Goal: Task Accomplishment & Management: Manage account settings

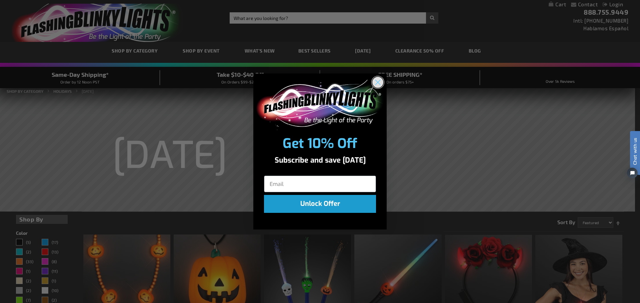
click at [378, 80] on circle "Close dialog" at bounding box center [377, 82] width 11 height 11
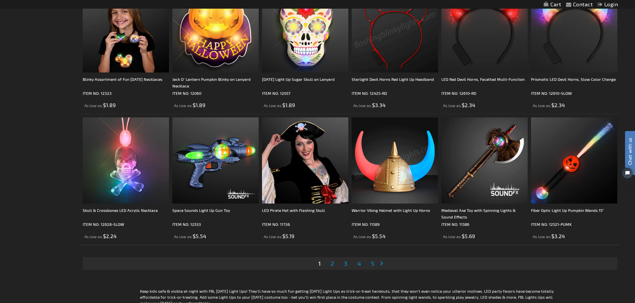
scroll to position [1287, 0]
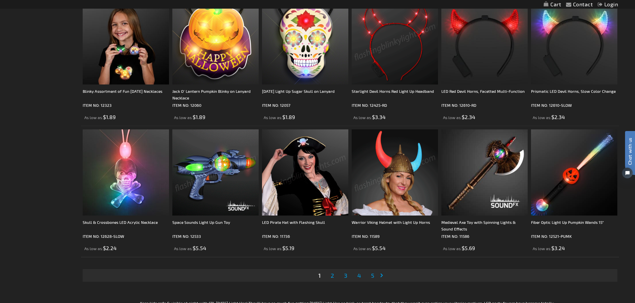
click at [215, 175] on img at bounding box center [215, 173] width 86 height 86
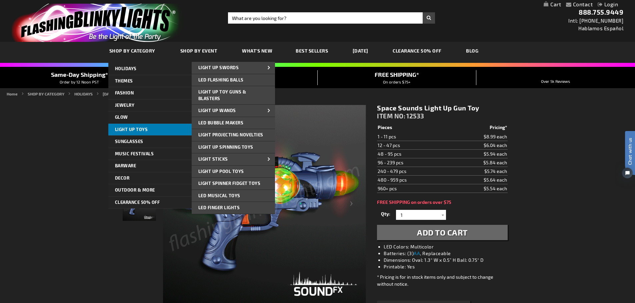
click at [155, 130] on link "Light Up Toys" at bounding box center [149, 130] width 83 height 12
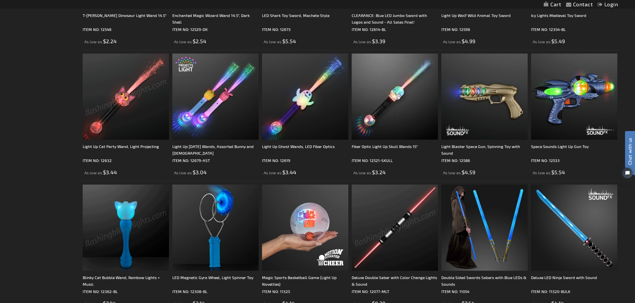
scroll to position [933, 0]
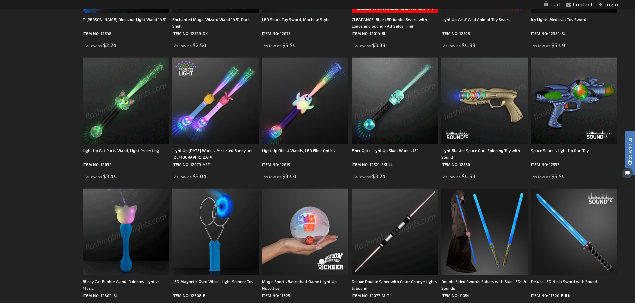
click at [517, 107] on img at bounding box center [484, 101] width 86 height 86
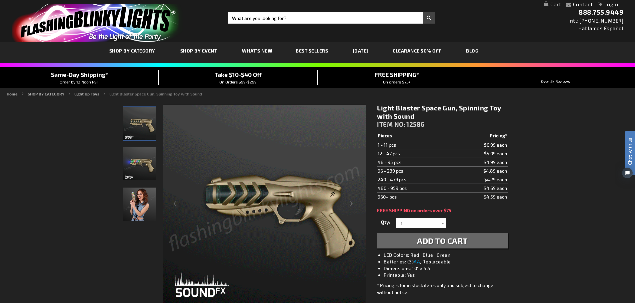
click at [471, 242] on button "Add to Cart" at bounding box center [442, 240] width 130 height 15
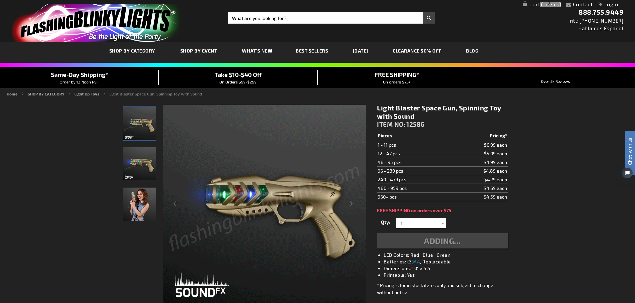
click at [471, 242] on div "Adding..." at bounding box center [442, 240] width 130 height 15
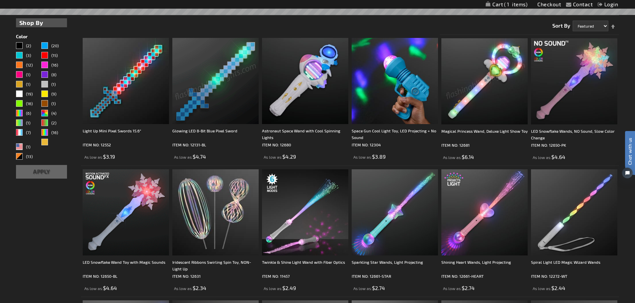
scroll to position [133, 0]
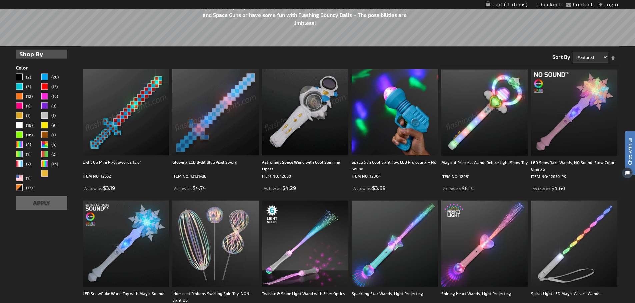
click at [291, 158] on div "Astronaut Space Wand with Cool Spinning Lights ITEM NO: 12680 As low as $4.29" at bounding box center [305, 130] width 86 height 123
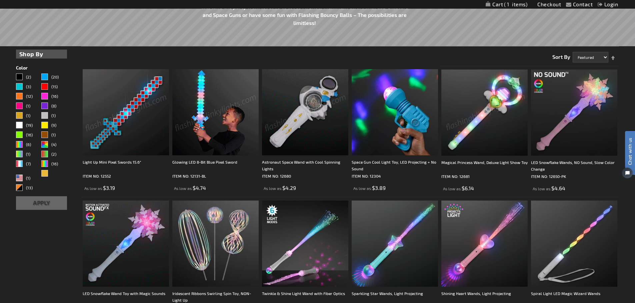
click at [293, 180] on div "Astronaut Space Wand with Cool Spinning Lights ITEM NO: 12680 As low as $4.29" at bounding box center [305, 175] width 86 height 33
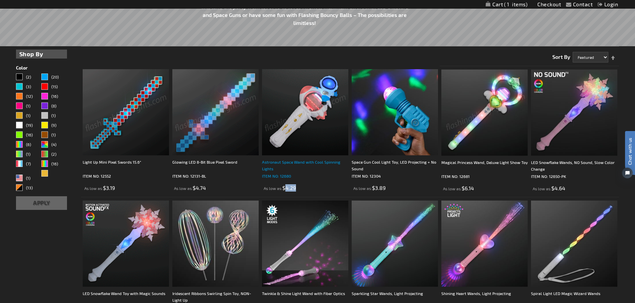
click at [289, 170] on div "Astronaut Space Wand with Cool Spinning Lights" at bounding box center [305, 165] width 86 height 13
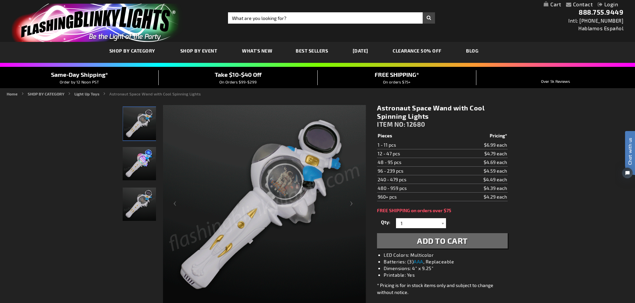
click at [402, 242] on button "Add to Cart" at bounding box center [442, 240] width 130 height 15
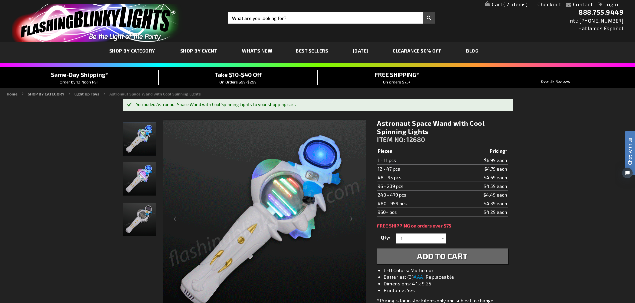
click at [255, 51] on span "What's New" at bounding box center [257, 51] width 30 height 6
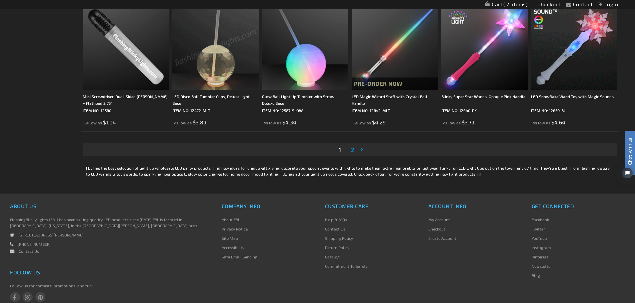
scroll to position [1332, 0]
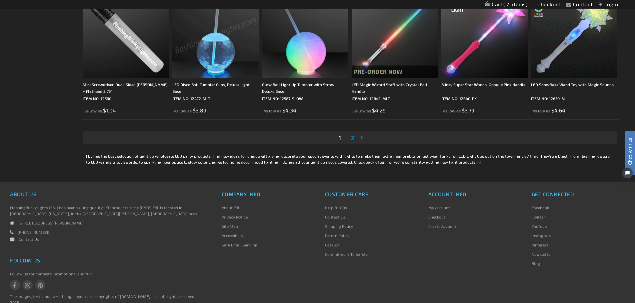
click at [353, 137] on span "2" at bounding box center [352, 137] width 3 height 7
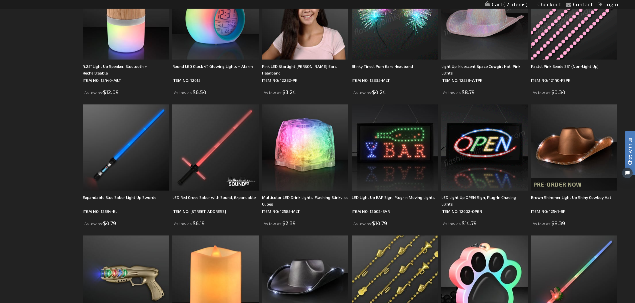
scroll to position [566, 0]
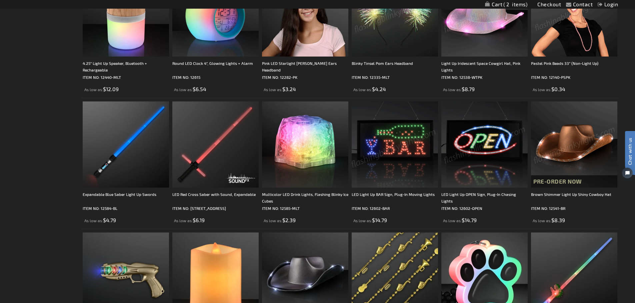
click at [381, 151] on img at bounding box center [394, 145] width 86 height 86
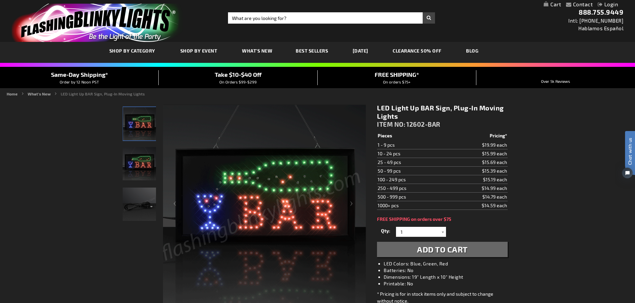
click at [421, 252] on span "Add to Cart" at bounding box center [442, 250] width 51 height 10
click at [421, 252] on div "Add to Cart" at bounding box center [442, 249] width 130 height 15
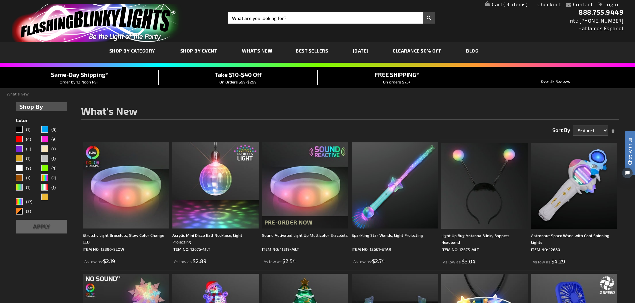
click at [251, 52] on span "What's New" at bounding box center [257, 51] width 30 height 6
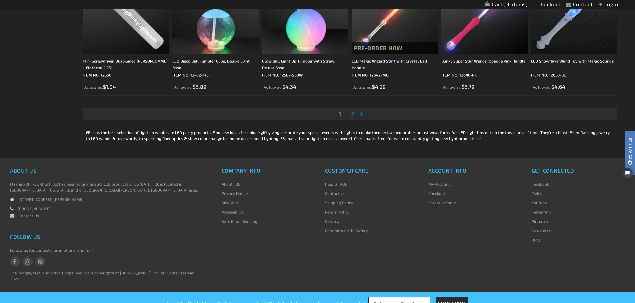
scroll to position [1366, 0]
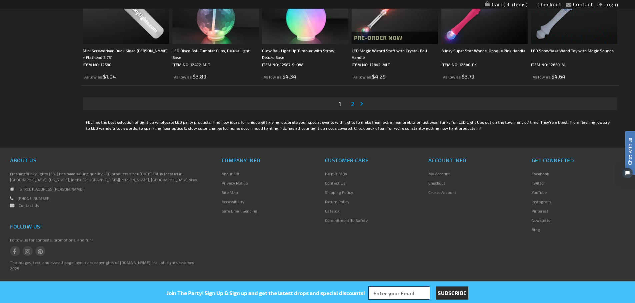
click at [352, 105] on span "2" at bounding box center [352, 103] width 3 height 7
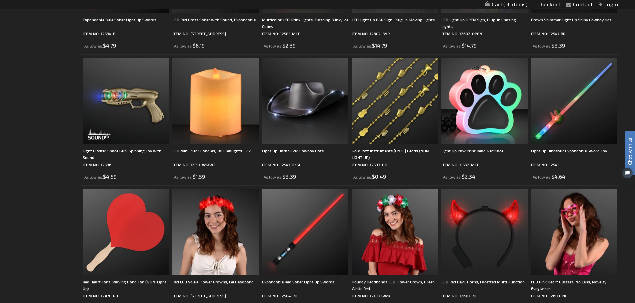
scroll to position [799, 0]
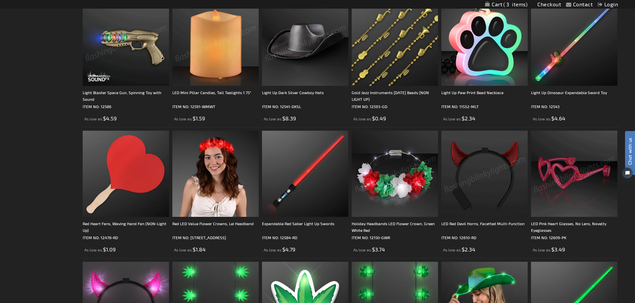
click at [318, 49] on img at bounding box center [305, 43] width 86 height 86
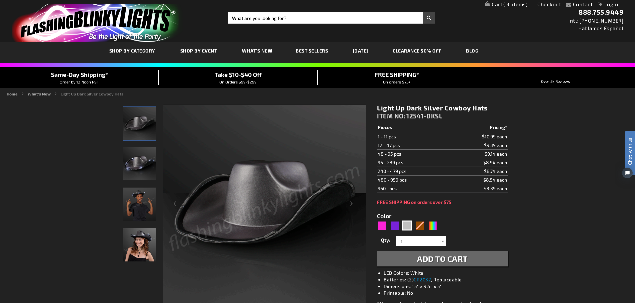
click at [256, 48] on link "What's New" at bounding box center [257, 51] width 40 height 23
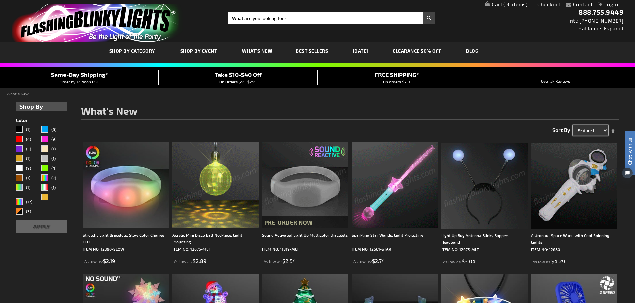
click at [605, 131] on select "Featured Name Price Best Sellers" at bounding box center [590, 130] width 36 height 11
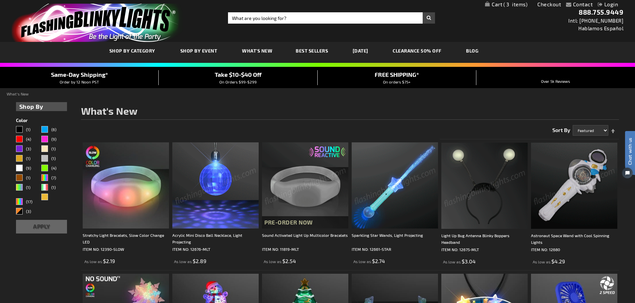
click at [389, 107] on h1 "What's New" at bounding box center [350, 113] width 538 height 14
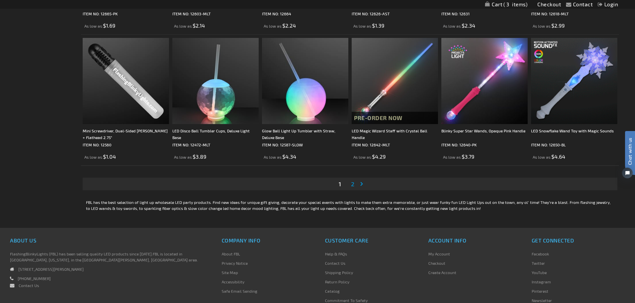
scroll to position [1366, 0]
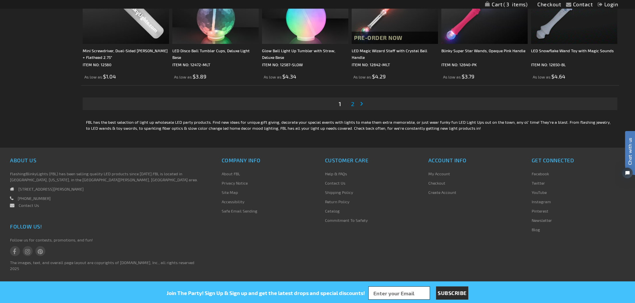
click at [351, 102] on span "2" at bounding box center [352, 103] width 3 height 7
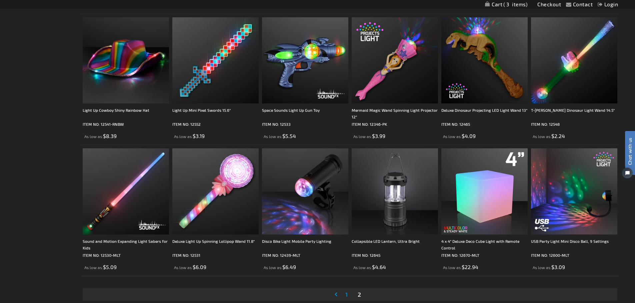
scroll to position [1166, 0]
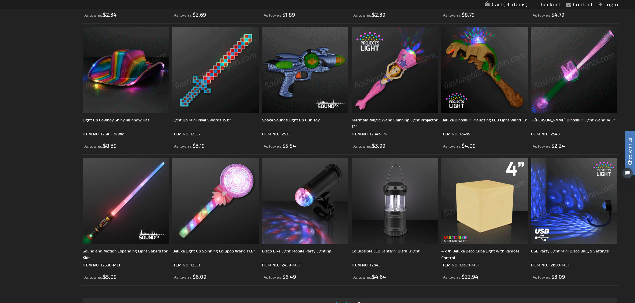
click at [130, 69] on img at bounding box center [126, 70] width 86 height 86
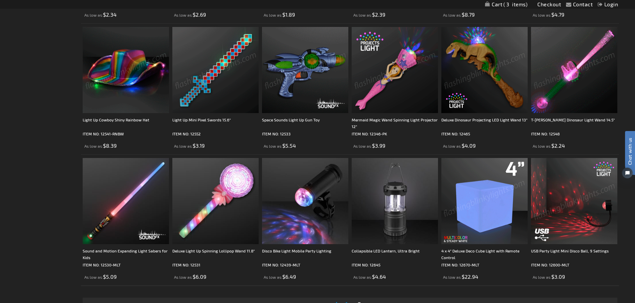
click at [130, 69] on img at bounding box center [126, 70] width 86 height 86
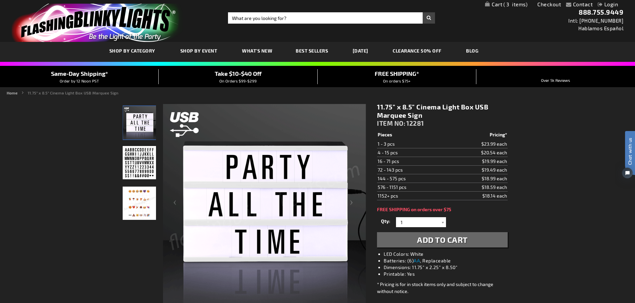
click at [610, 2] on link "Login" at bounding box center [607, 4] width 20 height 6
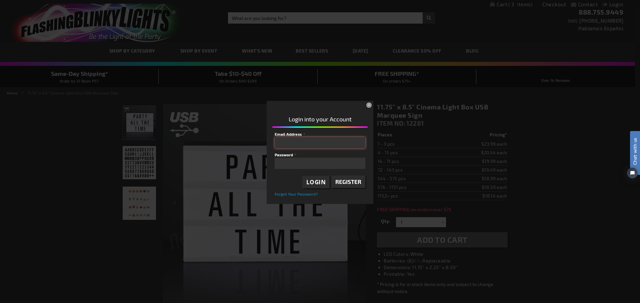
click at [311, 147] on input "Email Address" at bounding box center [319, 142] width 91 height 11
type input "[EMAIL_ADDRESS][DOMAIN_NAME]"
click at [319, 181] on span "Login" at bounding box center [316, 183] width 20 height 8
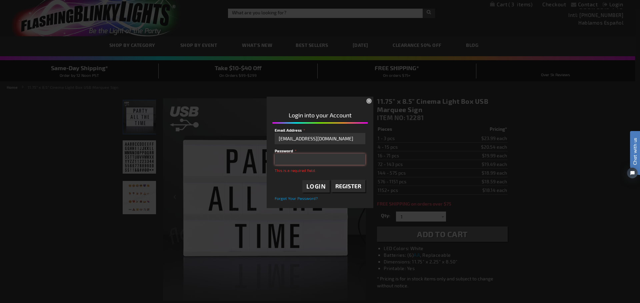
scroll to position [6, 0]
click at [298, 198] on span "Forgot Your Password?" at bounding box center [295, 198] width 43 height 5
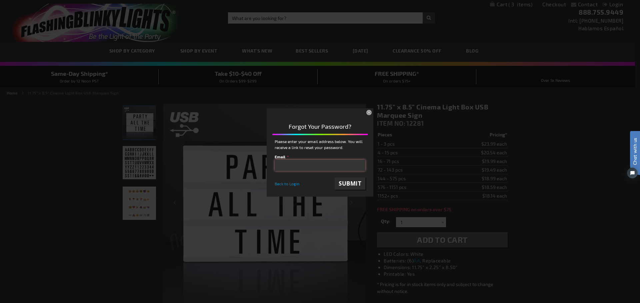
click at [294, 163] on input "email" at bounding box center [319, 165] width 91 height 11
type input "[EMAIL_ADDRESS][DOMAIN_NAME]"
click at [349, 183] on span "Submit" at bounding box center [349, 184] width 23 height 8
